Goal: Transaction & Acquisition: Purchase product/service

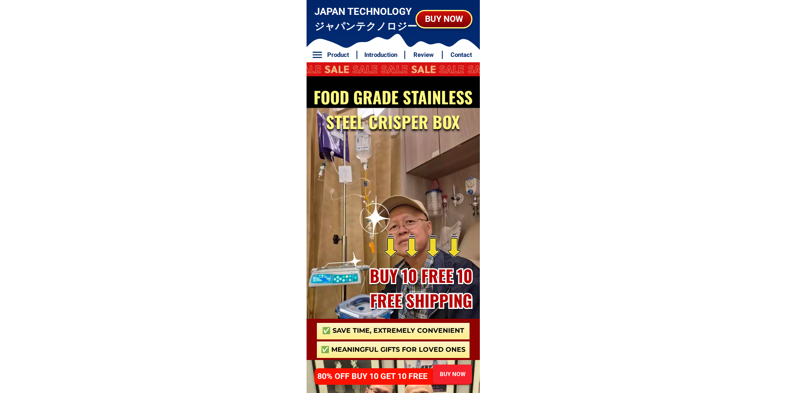
click at [427, 0] on div at bounding box center [394, 27] width 174 height 54
click at [438, 18] on div "BUY NOW" at bounding box center [443, 18] width 54 height 13
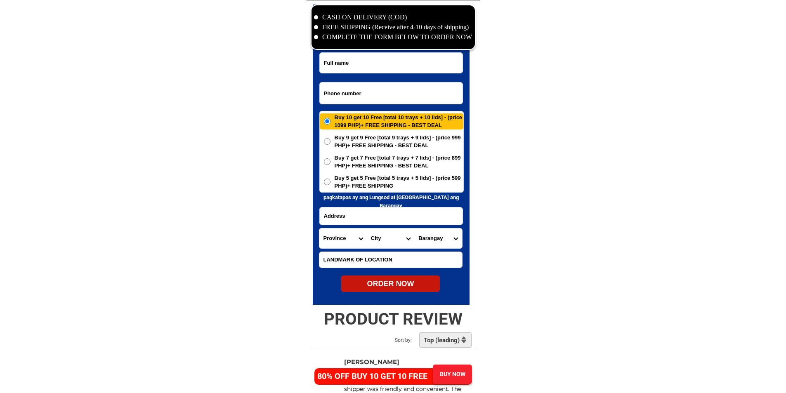
scroll to position [3987, 0]
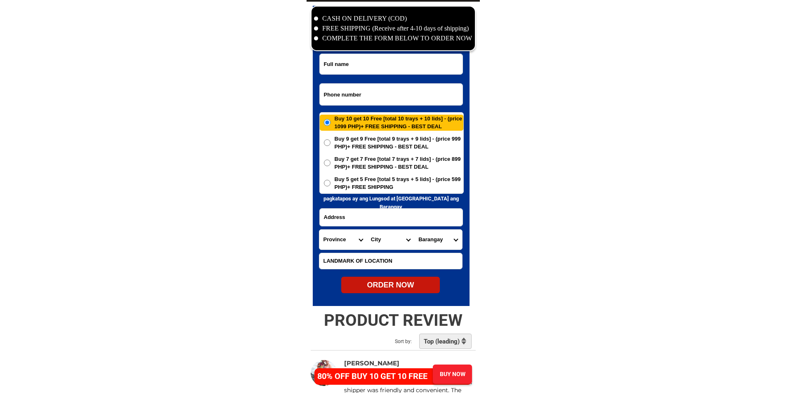
click at [371, 92] on input "Input phone_number" at bounding box center [391, 94] width 143 height 21
paste input "0939794-8749"
click at [347, 93] on input "0939794-8749" at bounding box center [391, 94] width 143 height 21
type input "09397948749"
click at [351, 66] on input "Input full_name" at bounding box center [391, 64] width 143 height 20
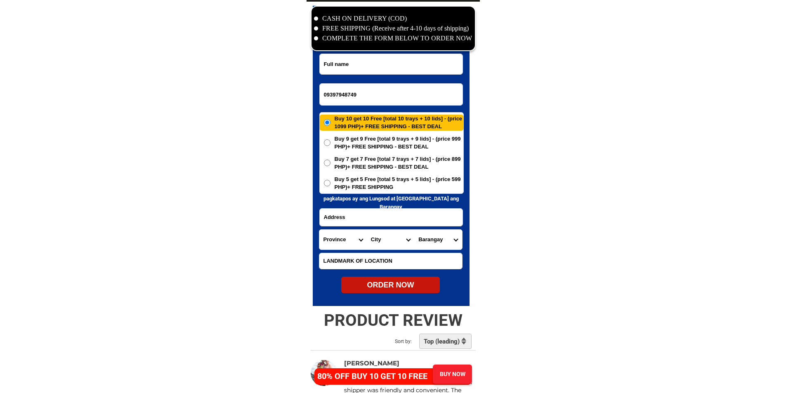
paste input "[PERSON_NAME]"
type input "[PERSON_NAME]"
click at [401, 225] on input "Input address" at bounding box center [391, 217] width 143 height 17
paste input "Brgy sto nino koronadal city"
paste input "[GEOGRAPHIC_DATA]"
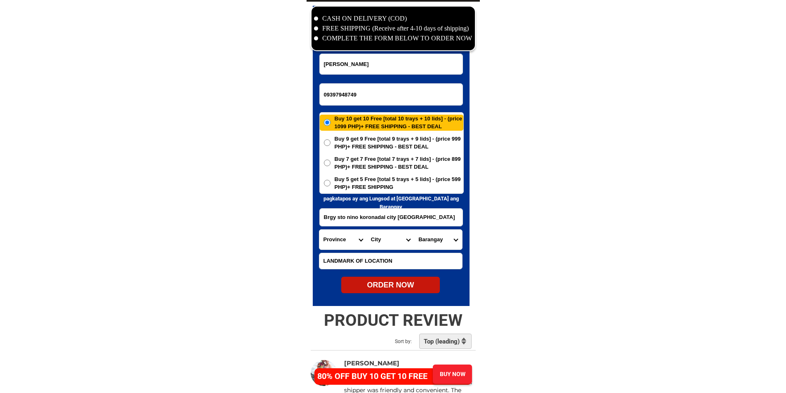
type input "Brgy sto nino koronadal city [GEOGRAPHIC_DATA]"
click at [340, 248] on select "Province [GEOGRAPHIC_DATA] [GEOGRAPHIC_DATA] [GEOGRAPHIC_DATA] [GEOGRAPHIC_DATA…" at bounding box center [342, 240] width 47 height 20
select select "63_995"
click at [378, 241] on select "City General-[GEOGRAPHIC_DATA]-city [GEOGRAPHIC_DATA]-[GEOGRAPHIC_DATA]-[GEOGRA…" at bounding box center [390, 240] width 47 height 20
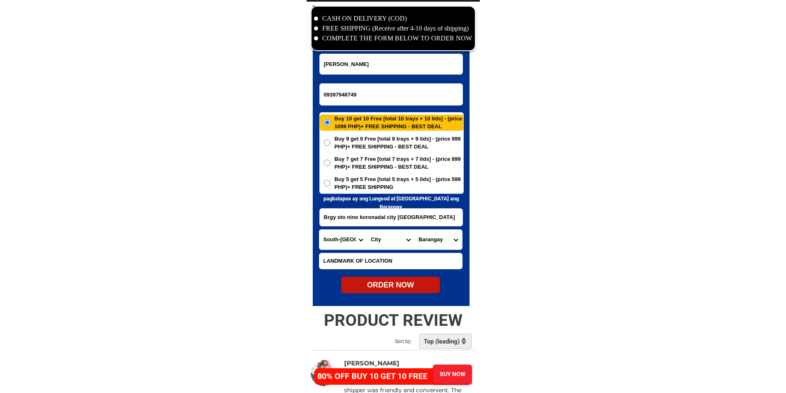
select select "63_9954192"
click at [429, 245] on select "Barangay Assumption (bulol) Avancena (bo. 3) Cacub Caloocan [PERSON_NAME] [PERS…" at bounding box center [437, 240] width 47 height 20
select select "63_99541926024"
click at [414, 230] on select "Barangay Assumption (bulol) Avancena (bo. 3) Cacub Caloocan [PERSON_NAME] [PERS…" at bounding box center [437, 240] width 47 height 20
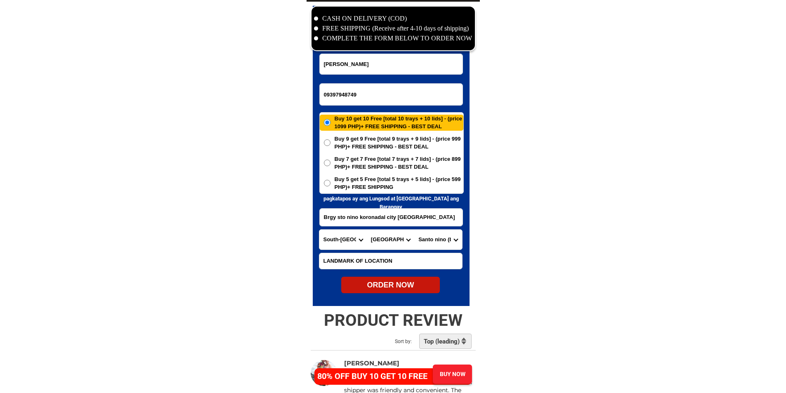
click at [377, 289] on div "ORDER NOW" at bounding box center [390, 285] width 99 height 11
radio input "true"
